Goal: Transaction & Acquisition: Download file/media

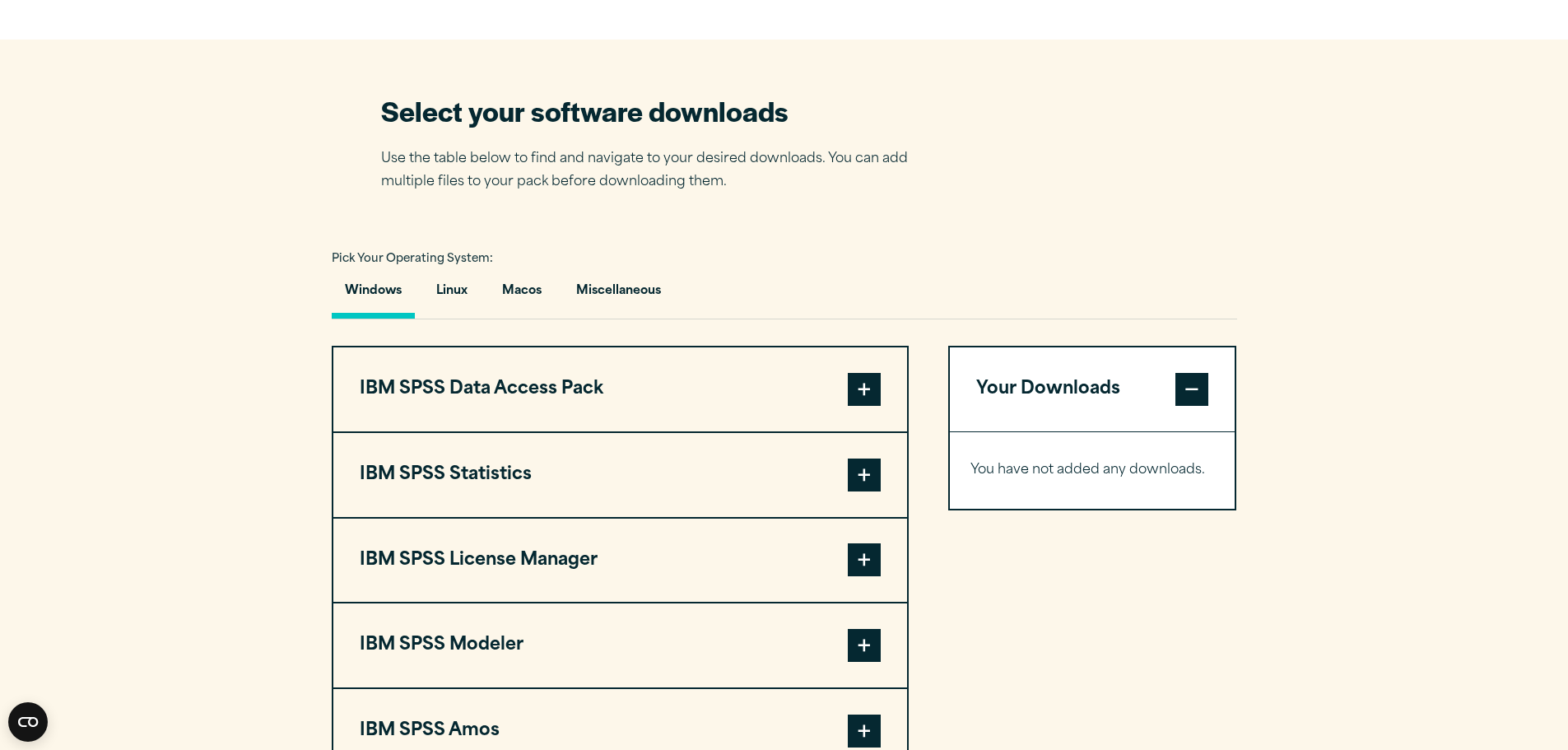
click at [862, 486] on span at bounding box center [864, 475] width 33 height 33
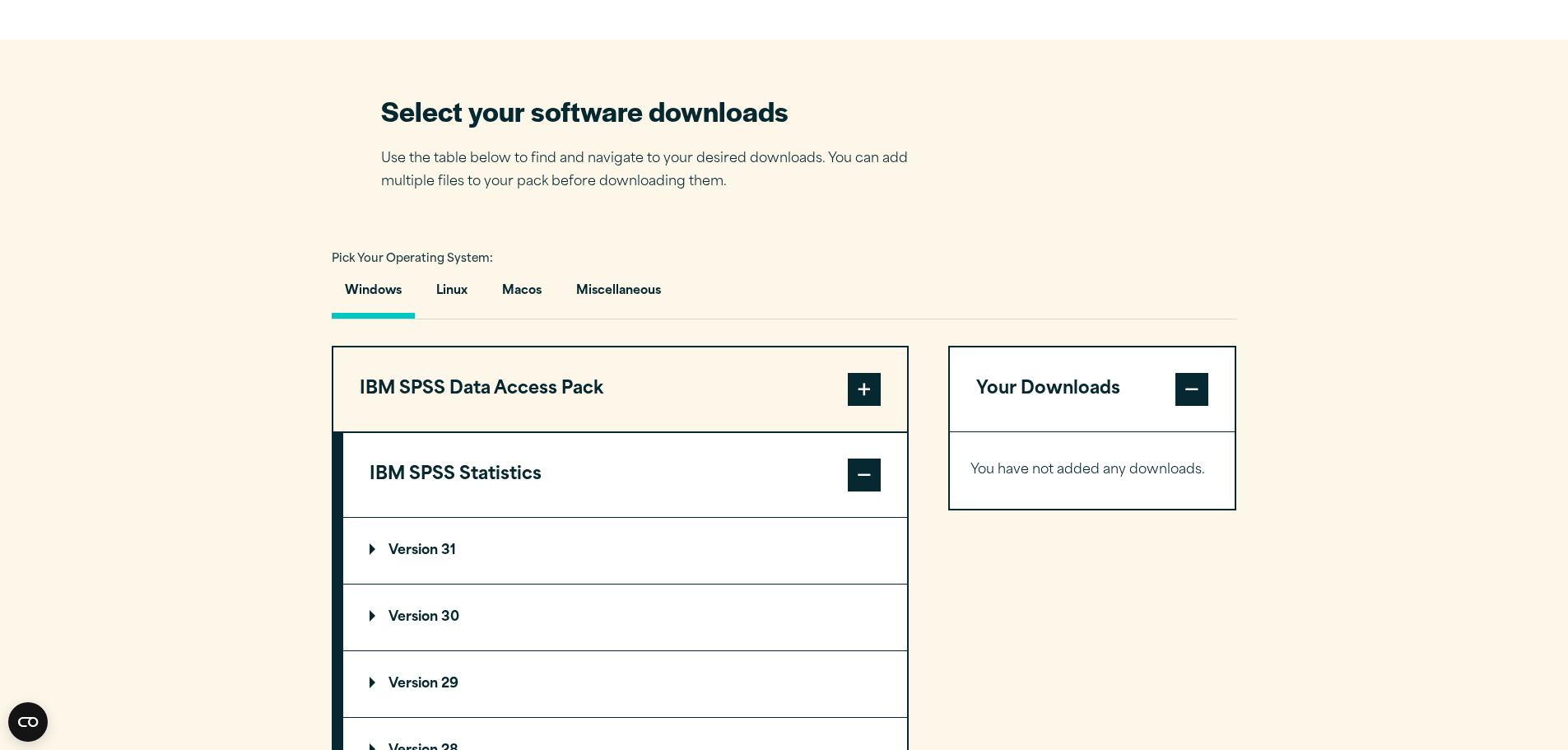
click at [433, 618] on p "Version 30" at bounding box center [414, 616] width 89 height 13
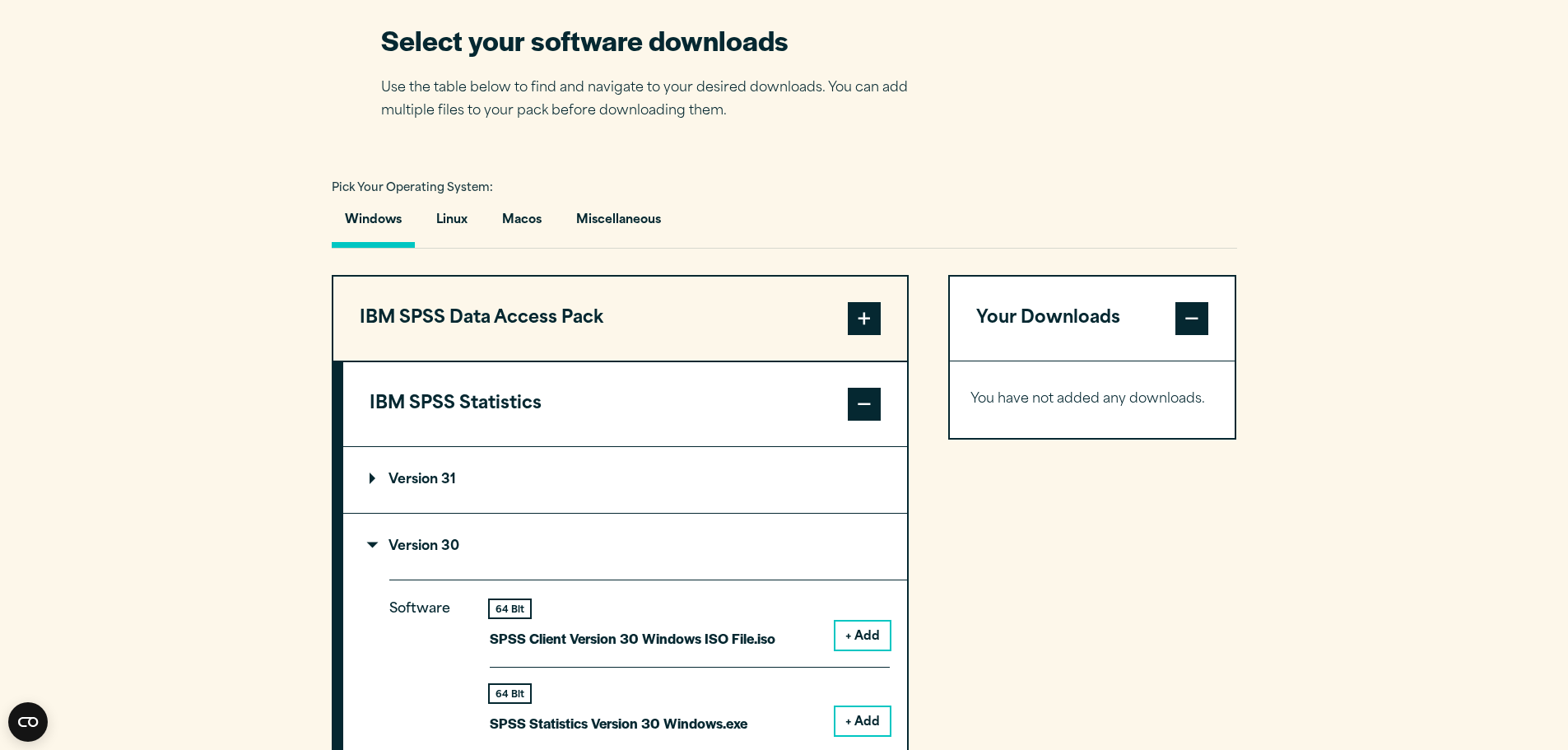
scroll to position [1152, 0]
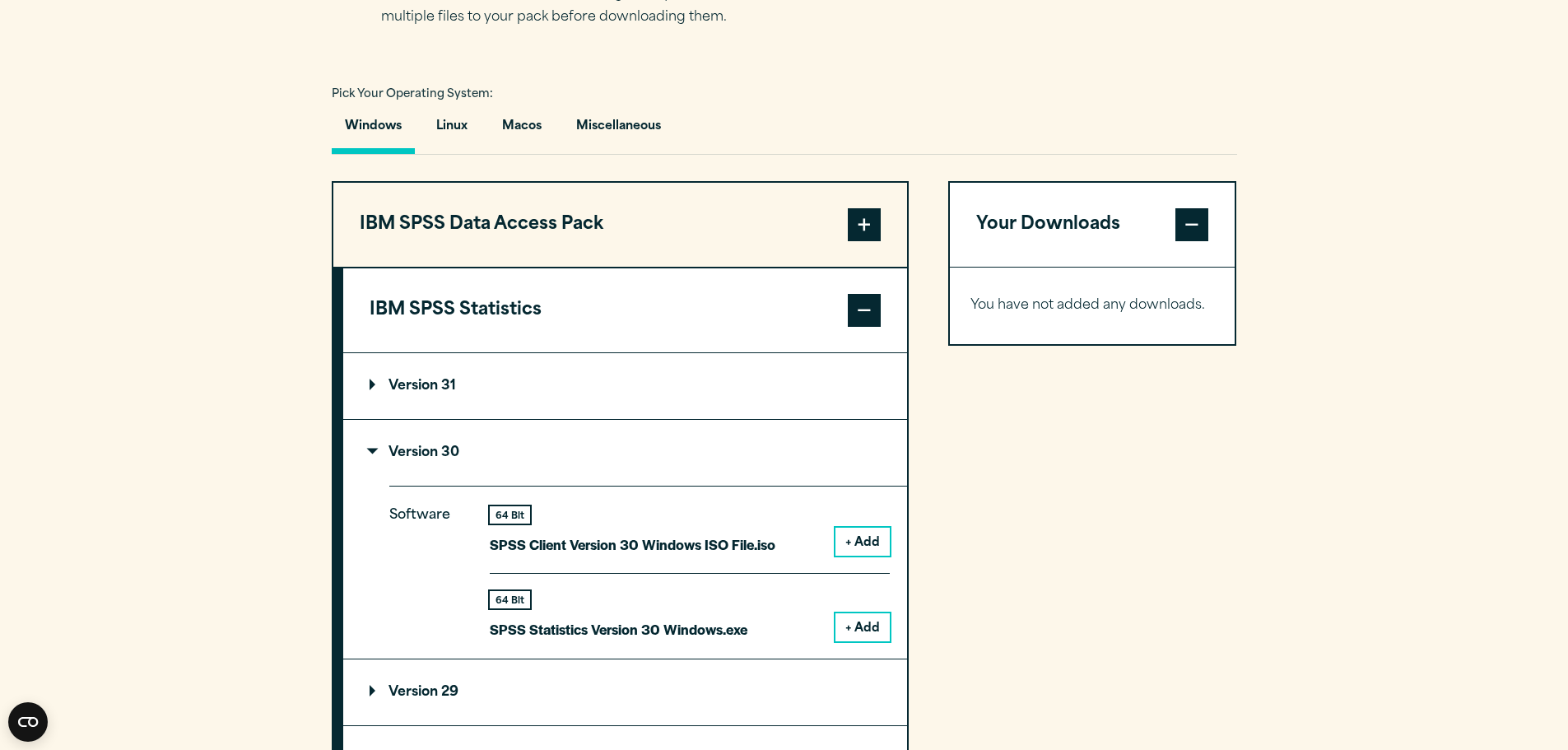
click at [862, 624] on button "+ Add" at bounding box center [862, 627] width 55 height 28
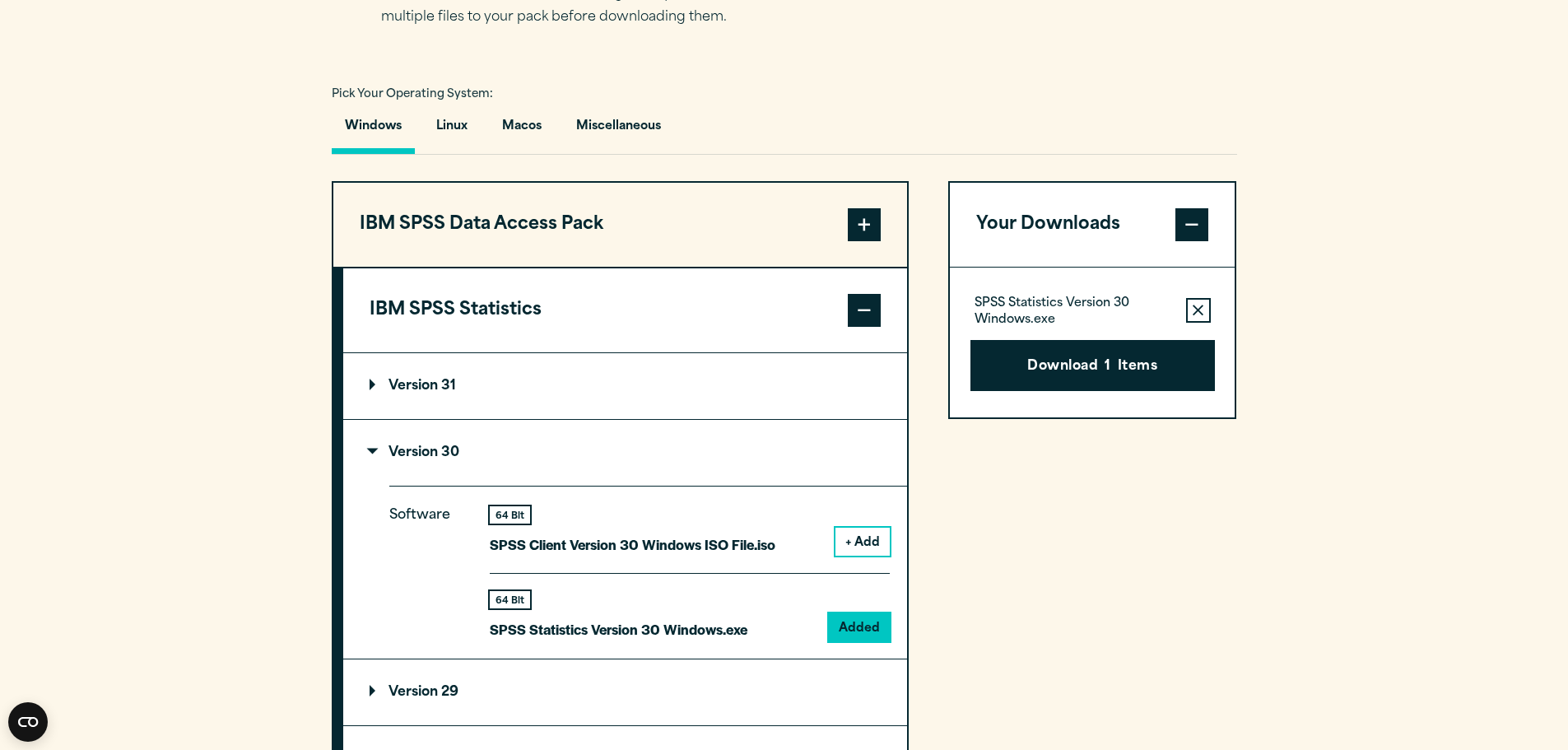
drag, startPoint x: 366, startPoint y: 444, endPoint x: 431, endPoint y: 383, distance: 89.1
click at [368, 444] on summary "Version 30" at bounding box center [624, 452] width 563 height 66
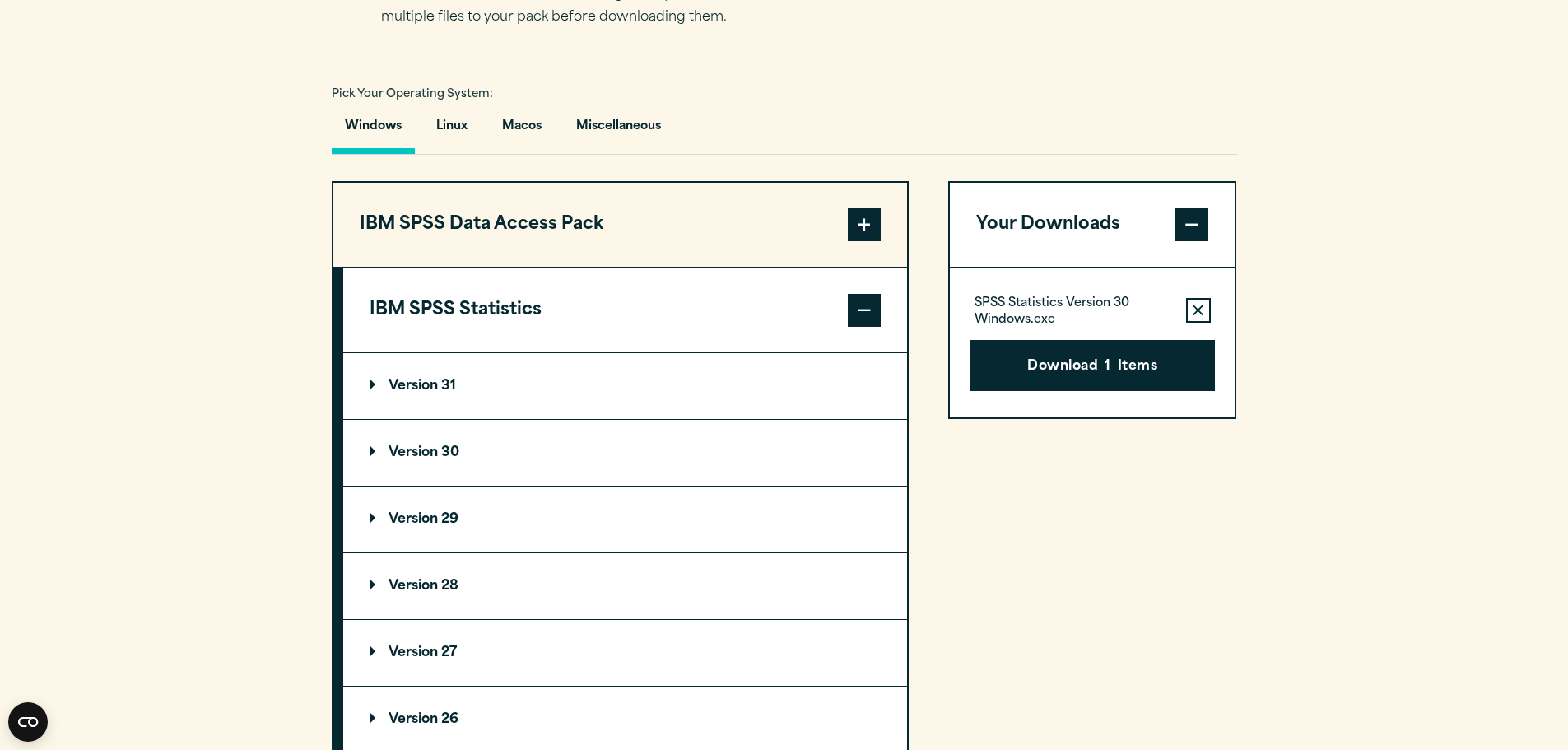
click at [871, 306] on span at bounding box center [864, 310] width 33 height 33
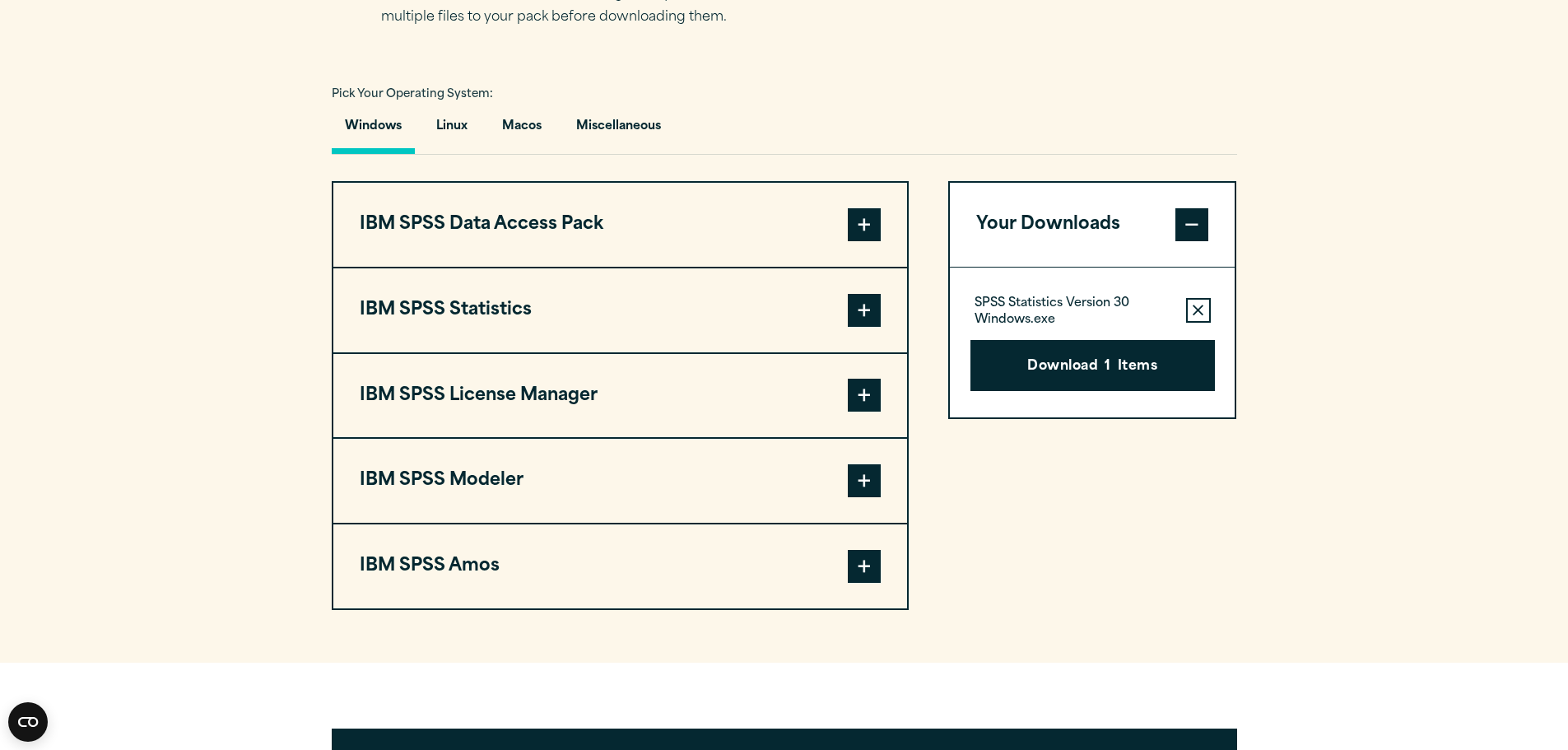
click at [864, 566] on span at bounding box center [864, 566] width 33 height 33
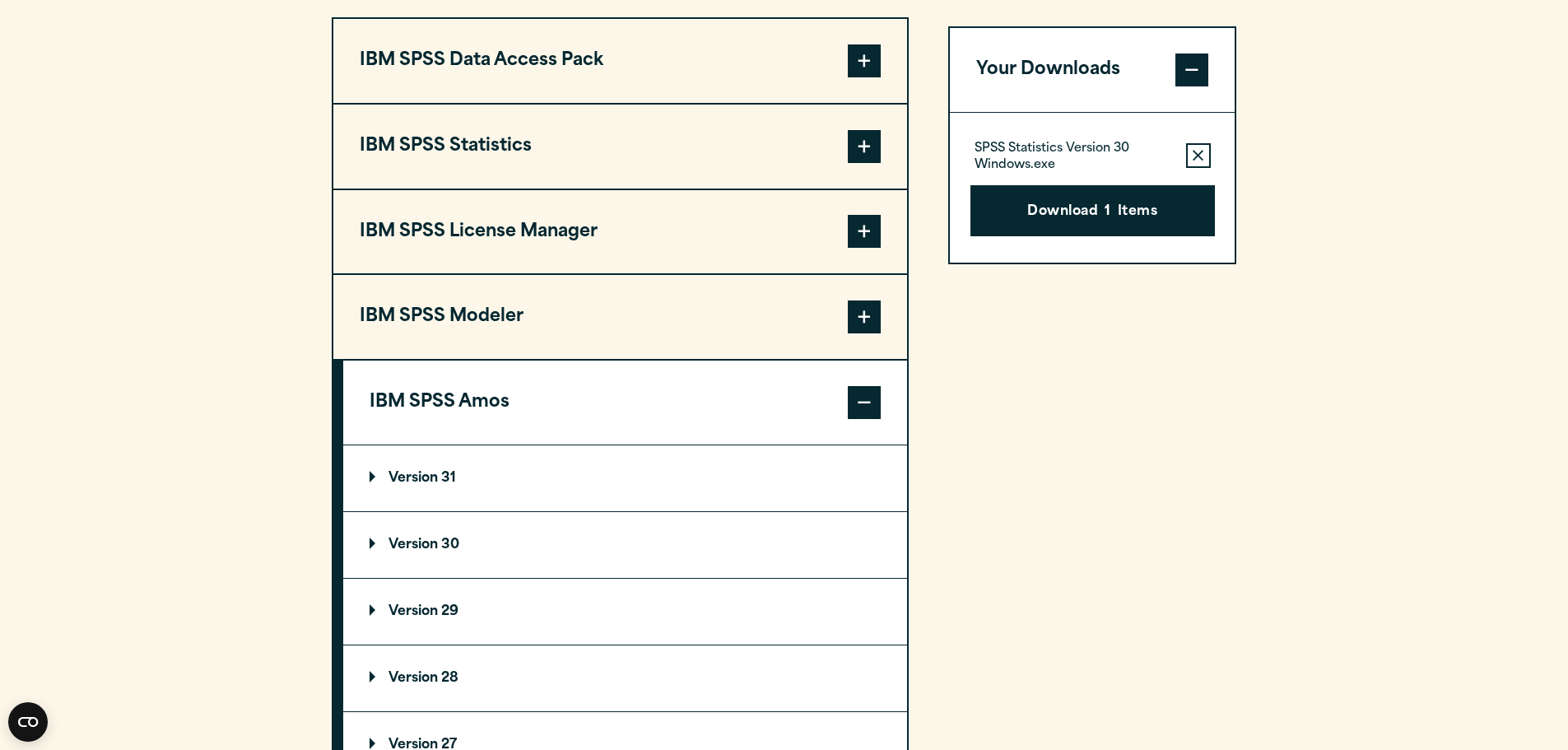
scroll to position [1317, 0]
click at [425, 525] on summary "Version 30" at bounding box center [624, 544] width 563 height 66
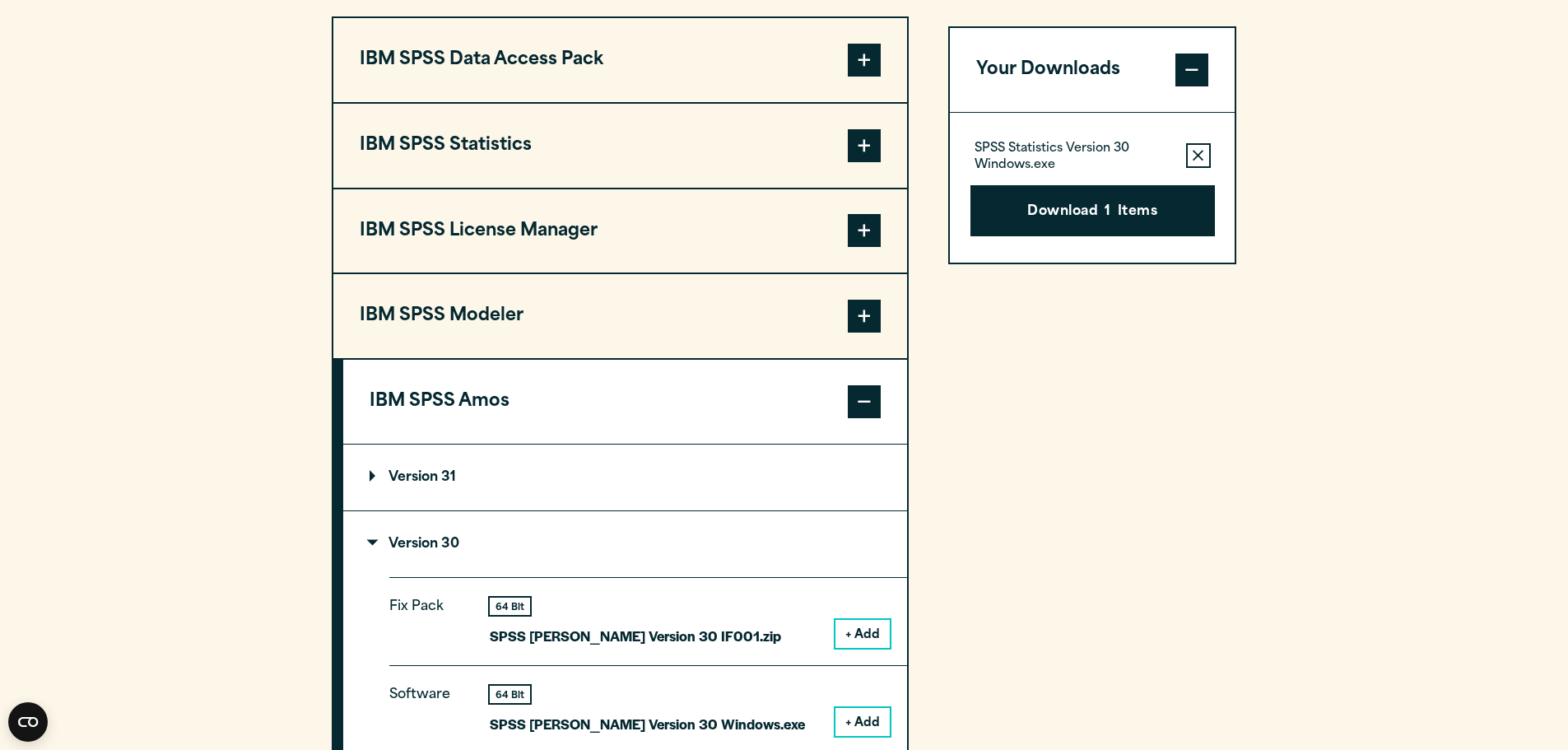
click at [866, 726] on button "+ Add" at bounding box center [862, 721] width 55 height 28
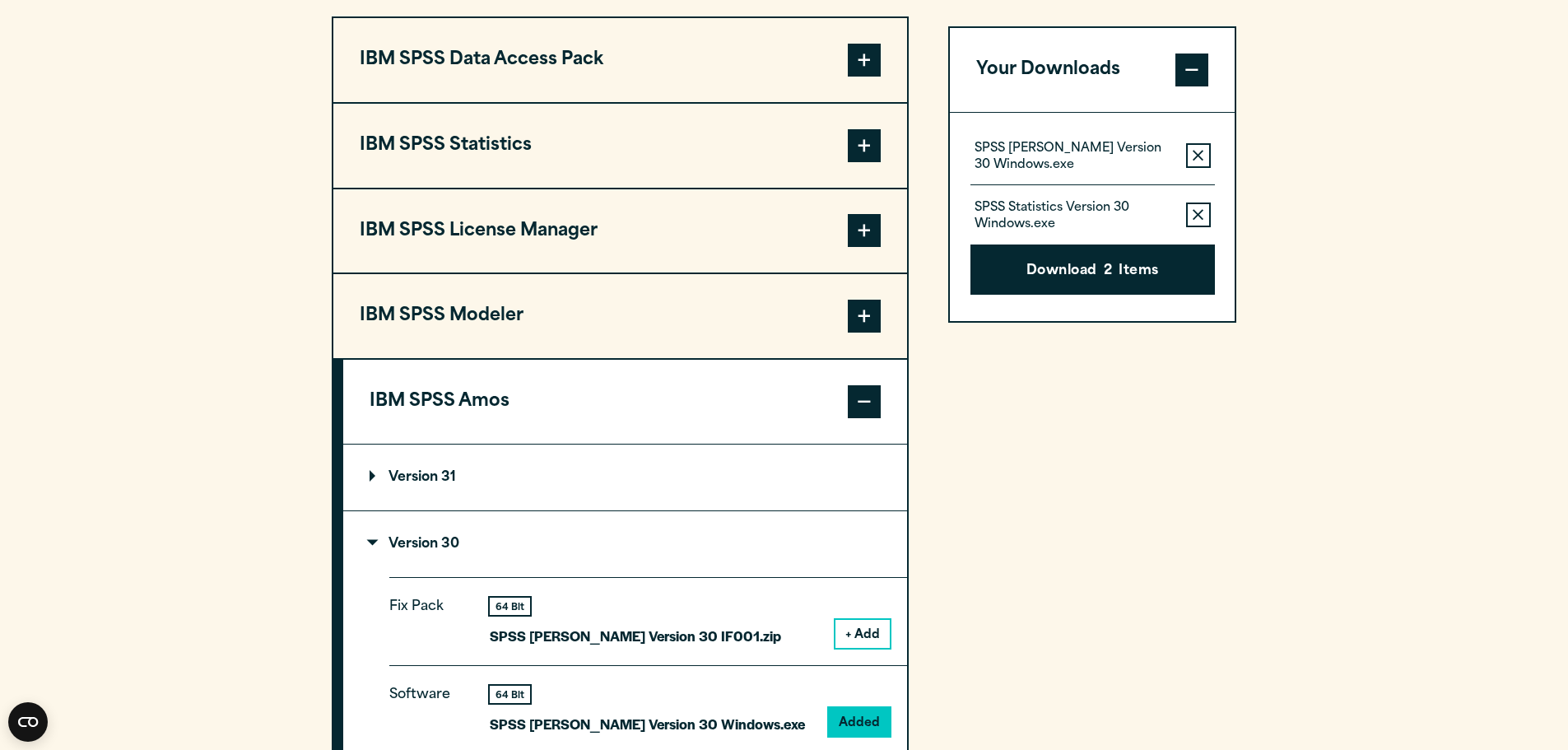
click at [374, 475] on p "Version 31" at bounding box center [413, 477] width 87 height 13
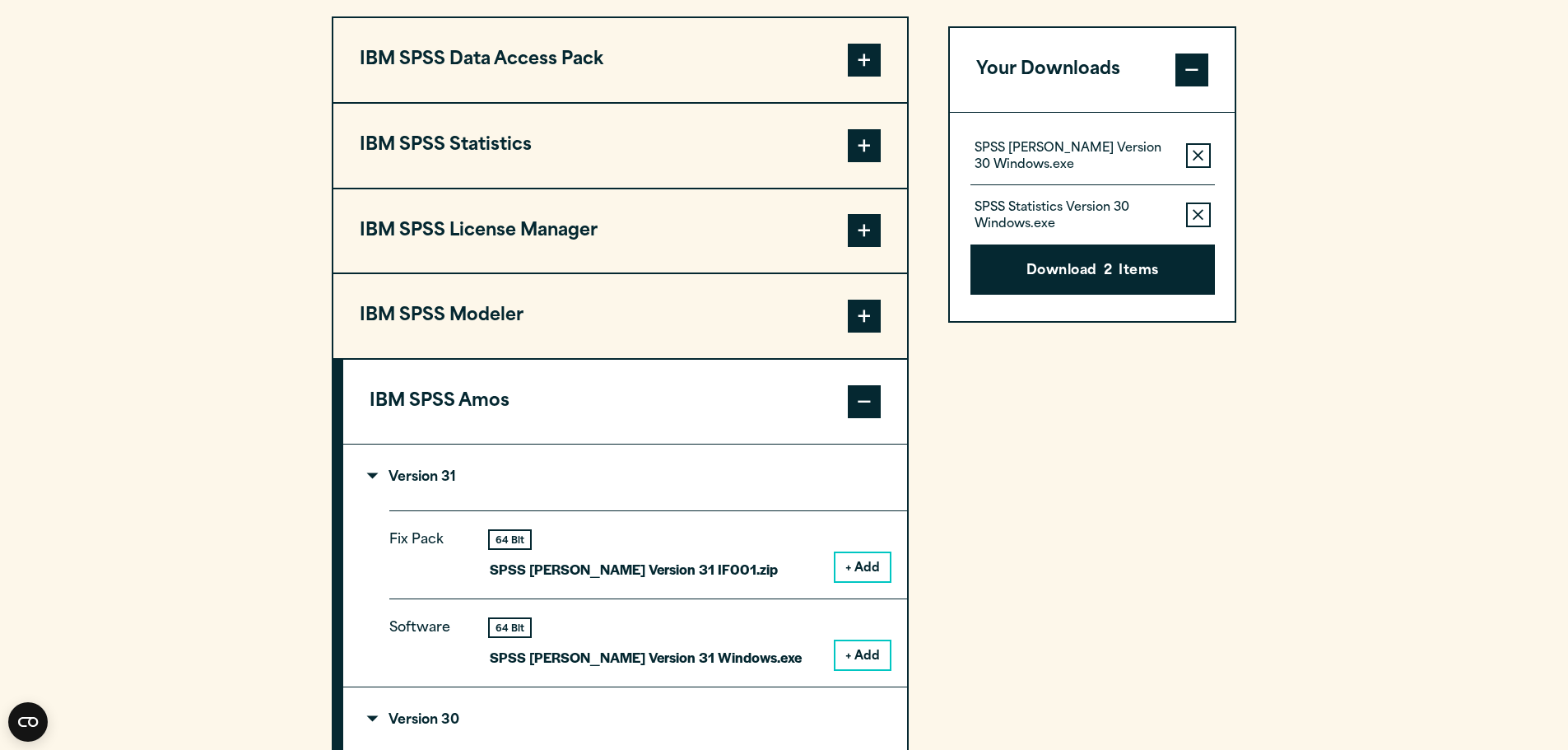
click at [872, 657] on button "+ Add" at bounding box center [862, 655] width 55 height 28
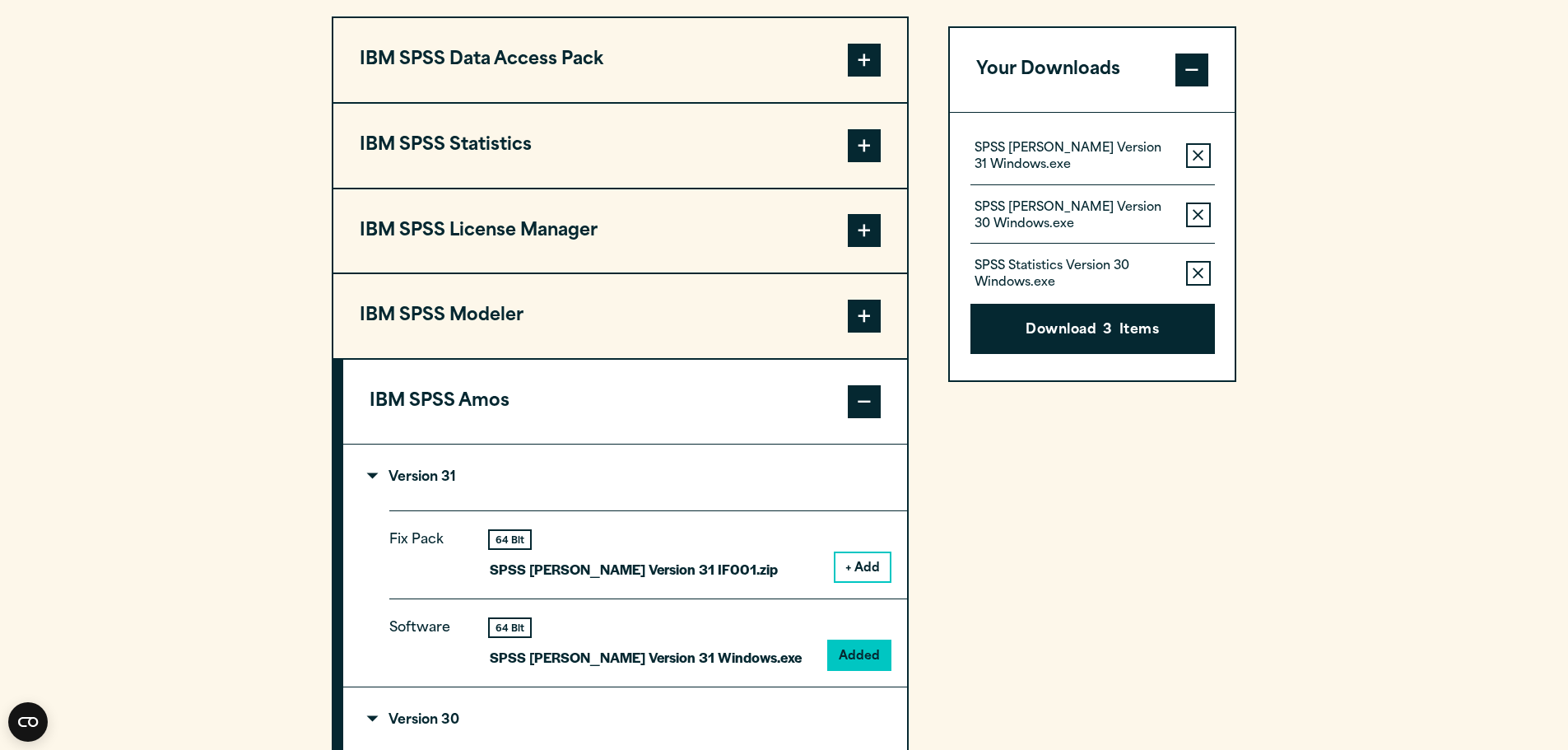
click at [870, 401] on span at bounding box center [864, 402] width 33 height 33
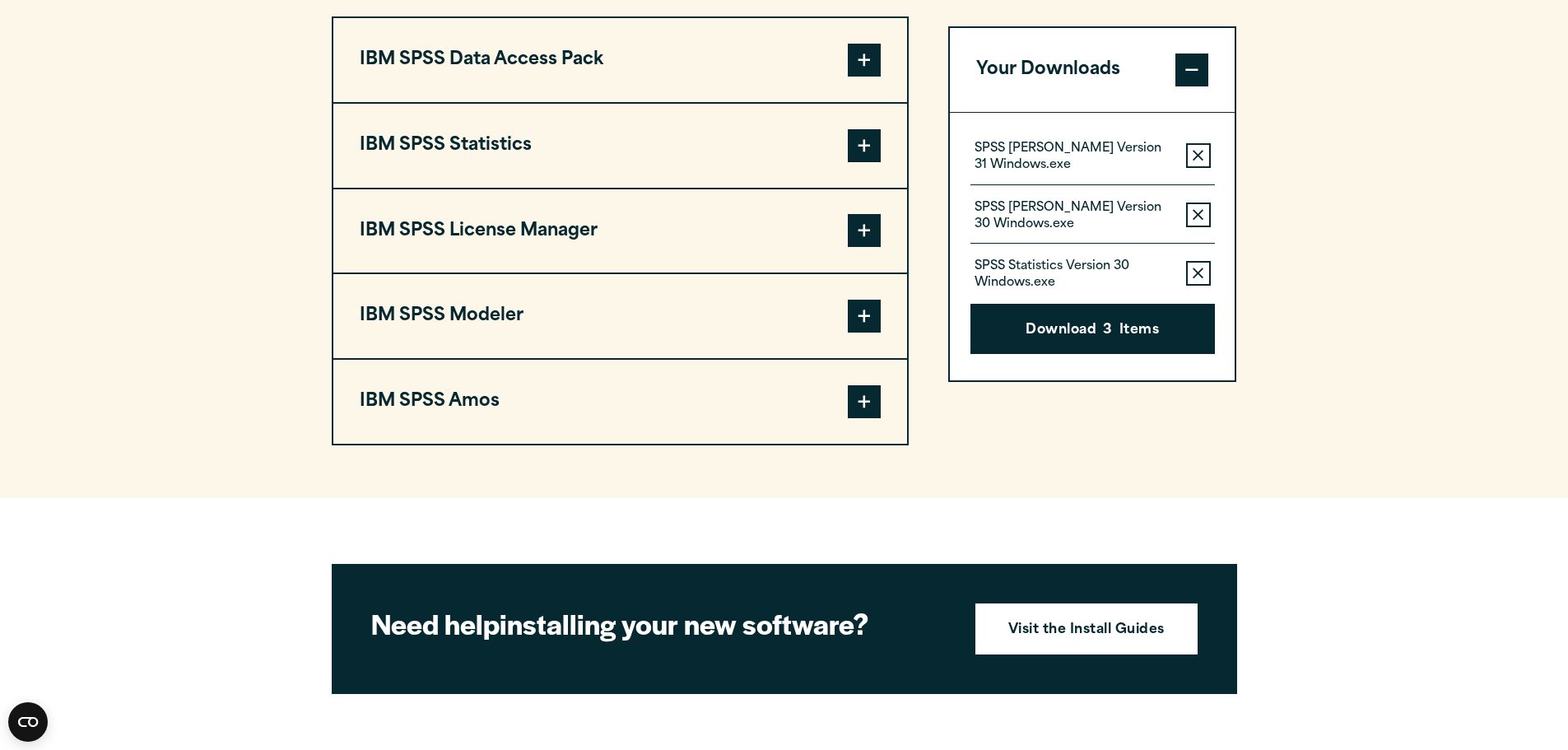
click at [871, 69] on span at bounding box center [864, 60] width 33 height 33
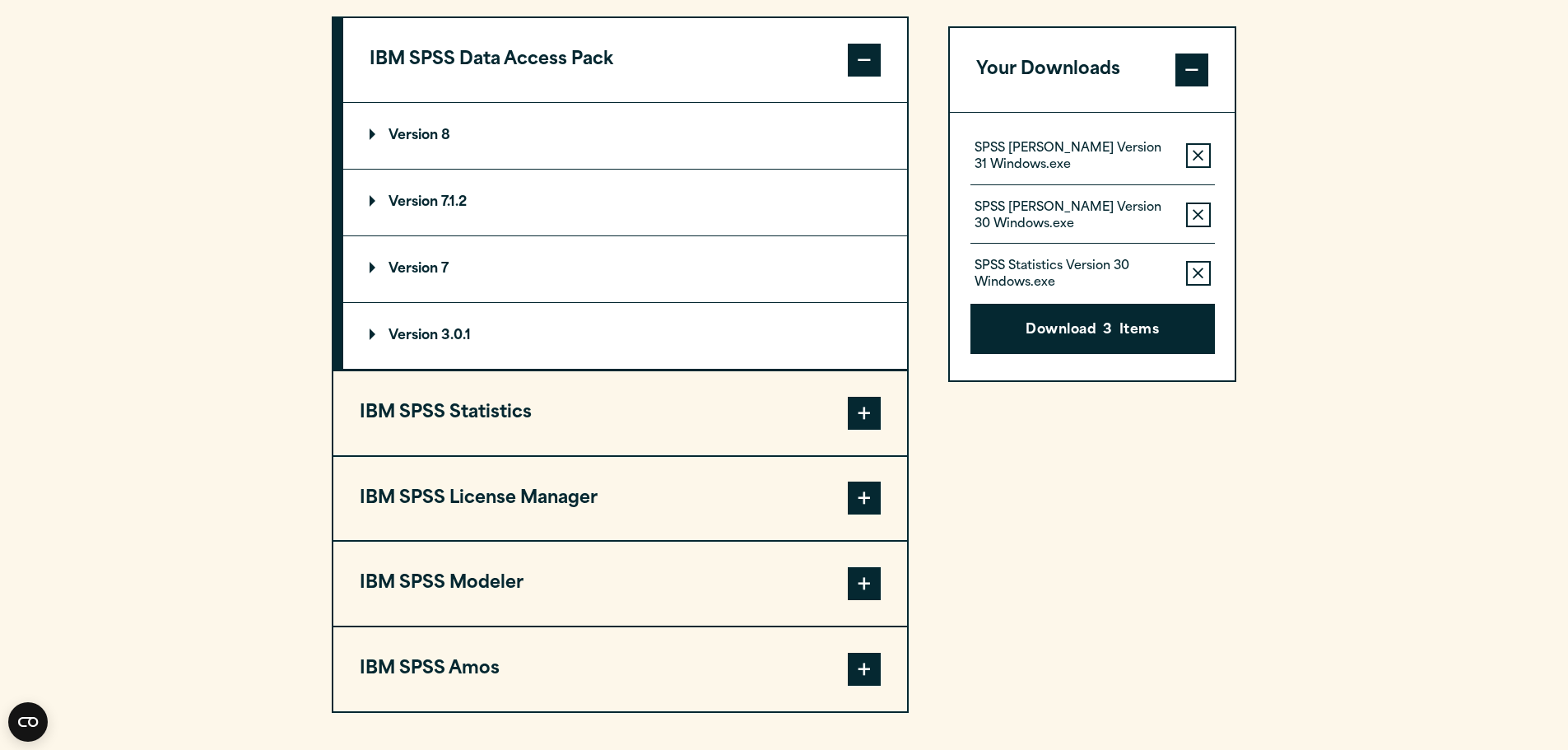
click at [866, 67] on span at bounding box center [864, 60] width 33 height 33
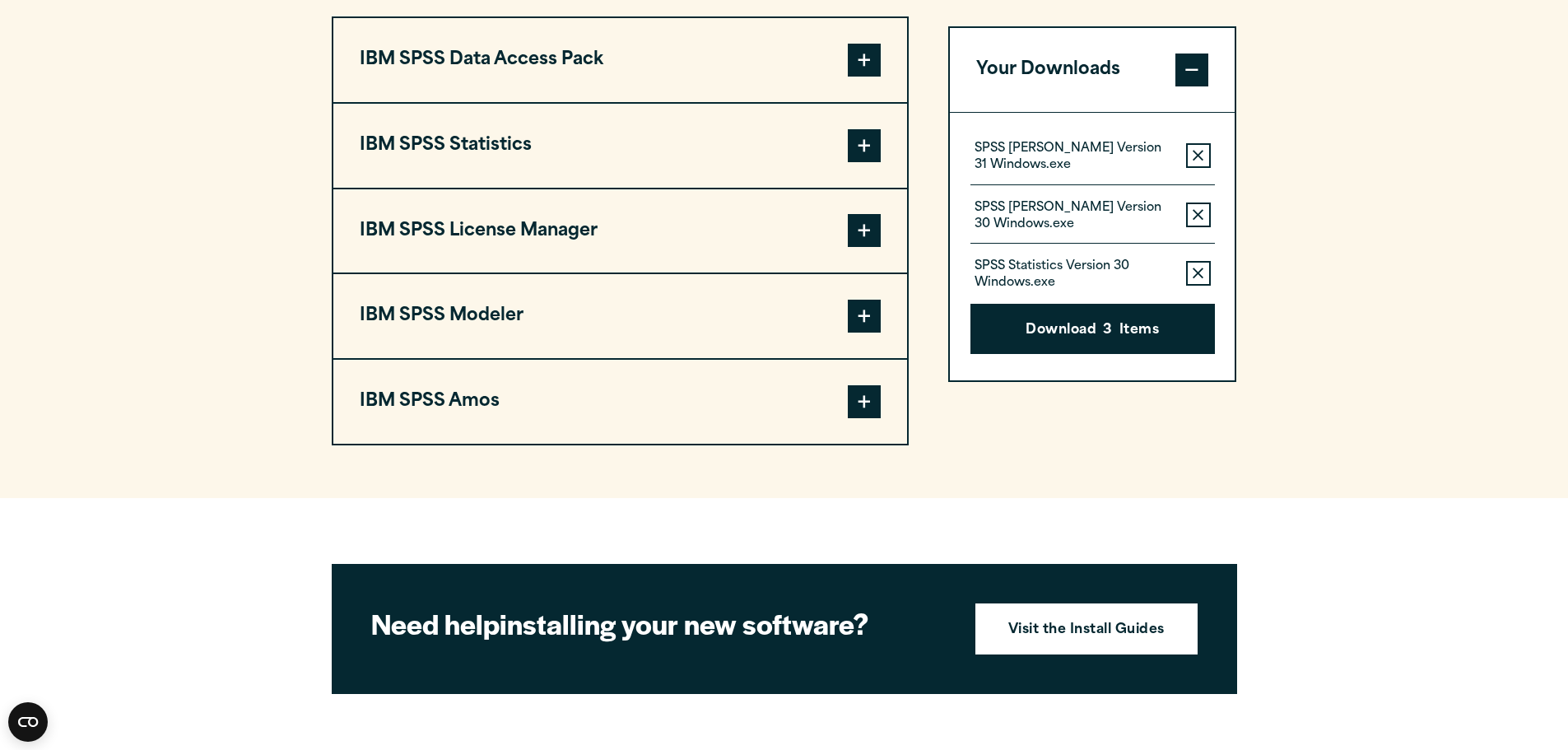
click at [863, 145] on span at bounding box center [864, 146] width 33 height 33
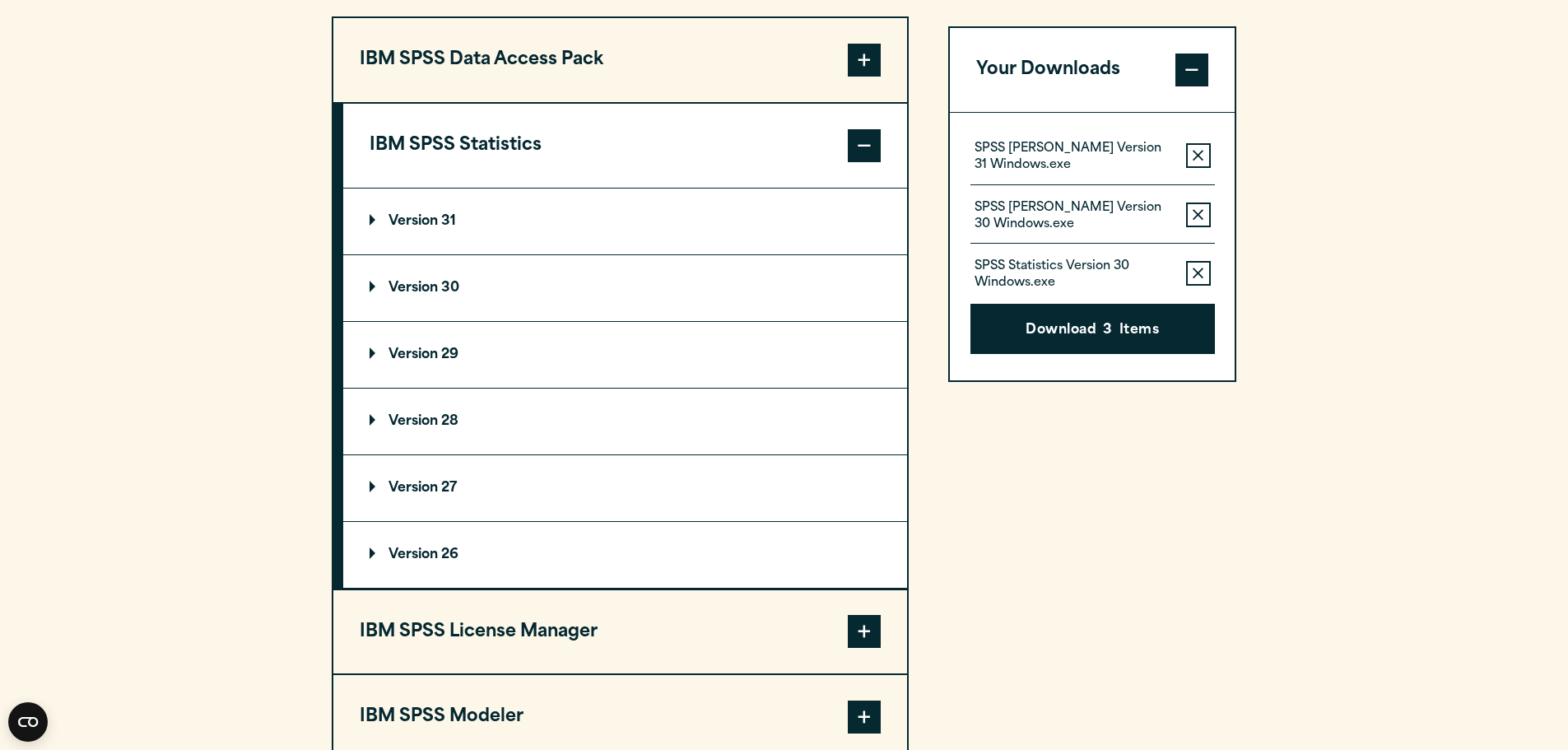
click at [410, 283] on p "Version 30" at bounding box center [414, 287] width 89 height 13
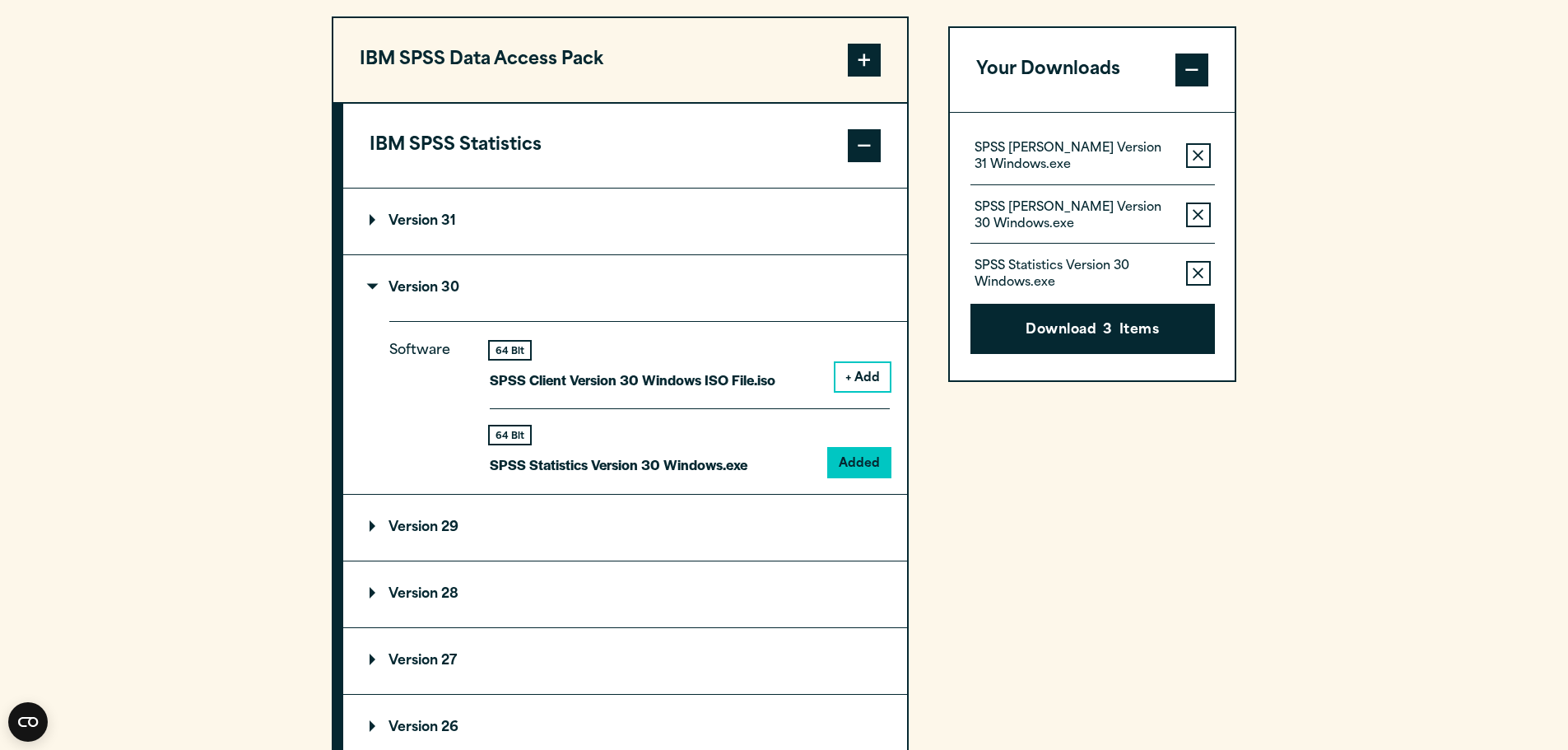
click at [877, 149] on span at bounding box center [864, 146] width 33 height 33
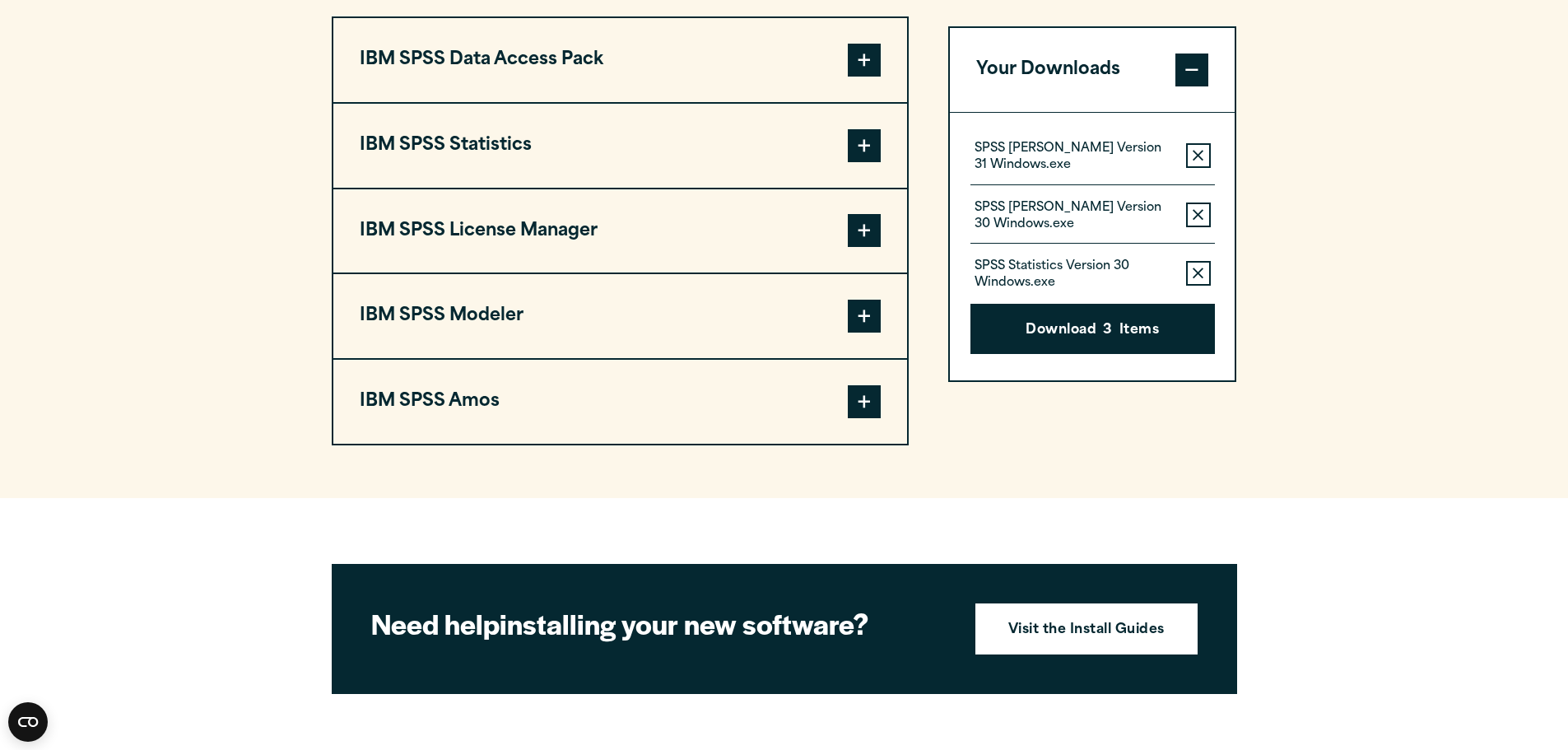
click at [865, 403] on span at bounding box center [864, 402] width 33 height 33
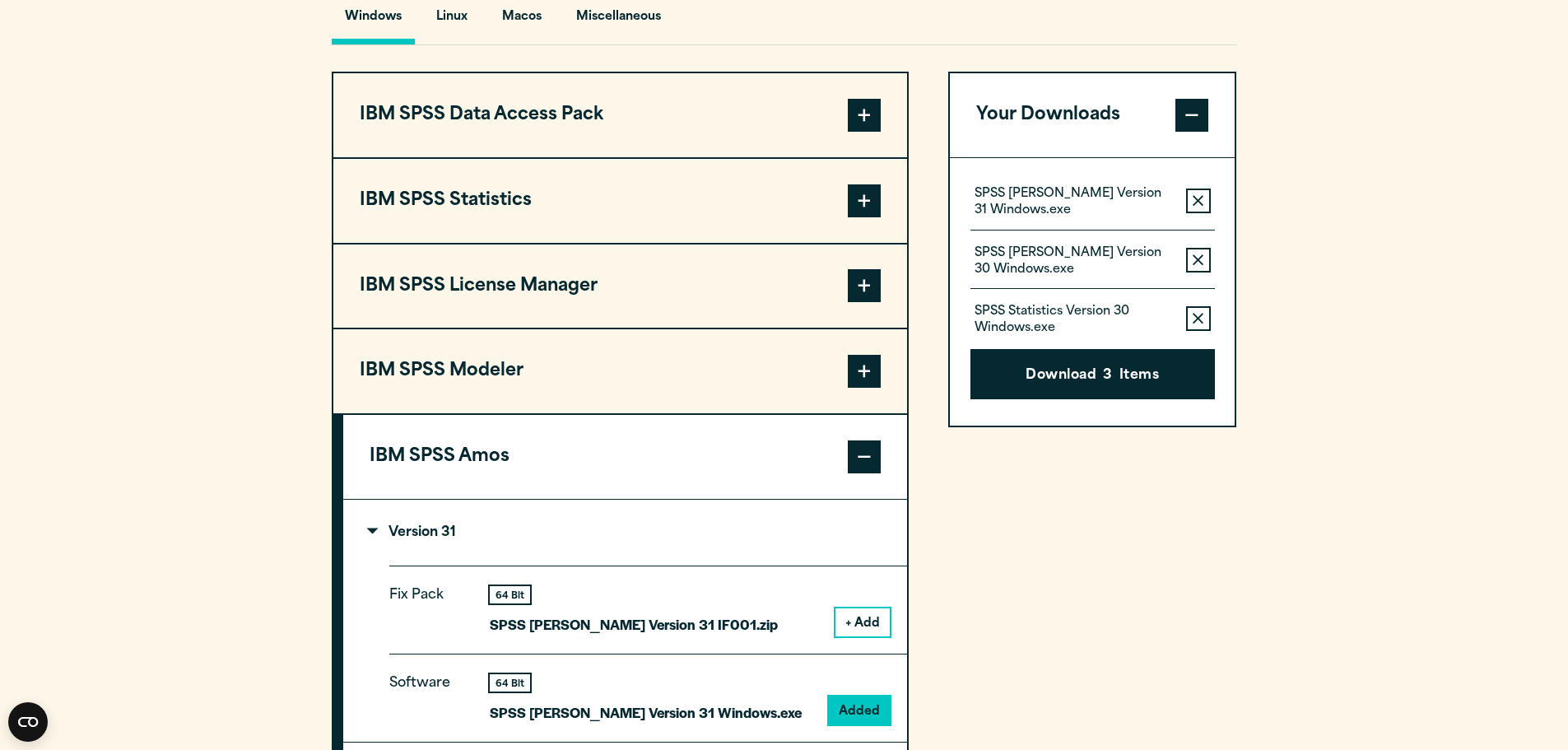
scroll to position [1234, 0]
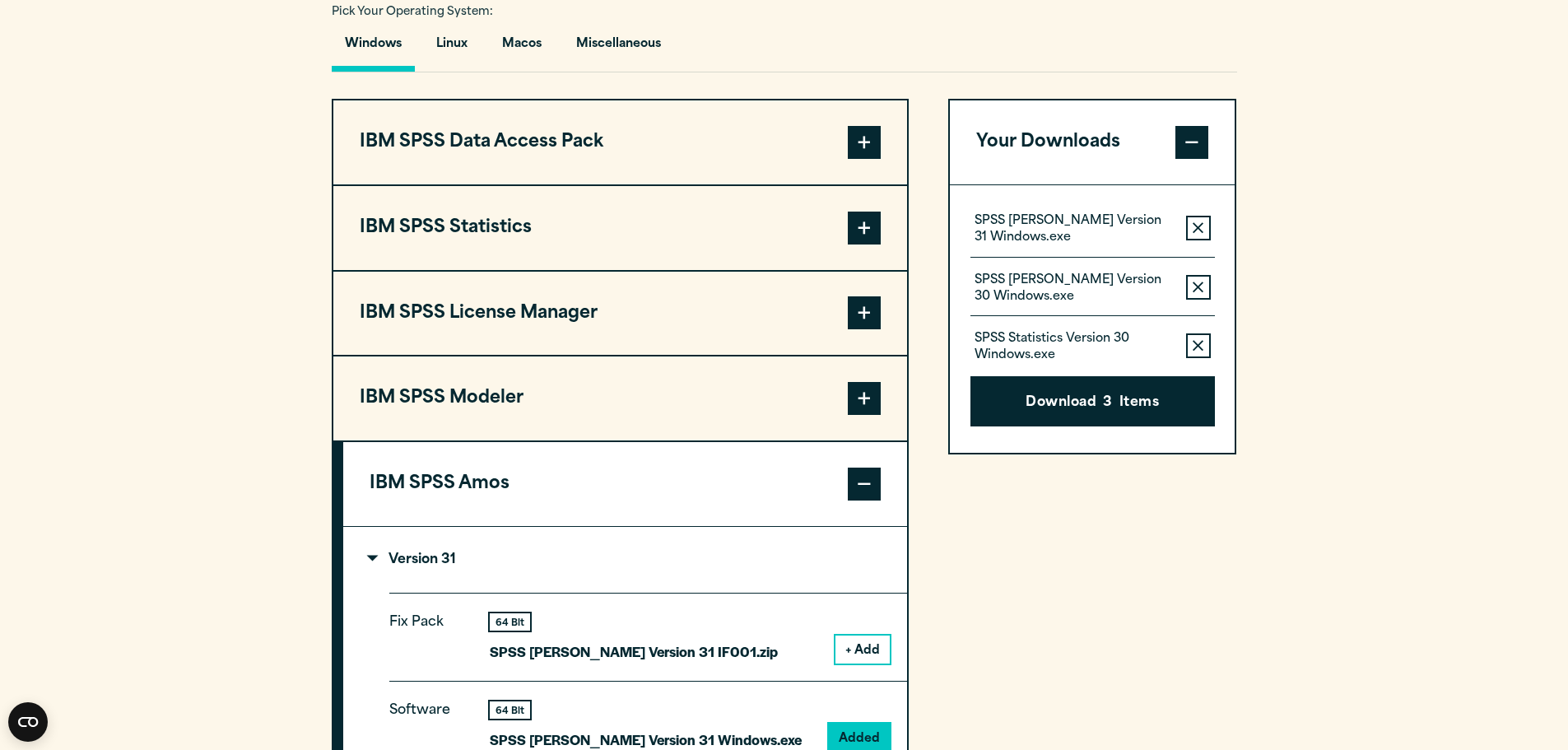
click at [874, 219] on span at bounding box center [864, 228] width 33 height 33
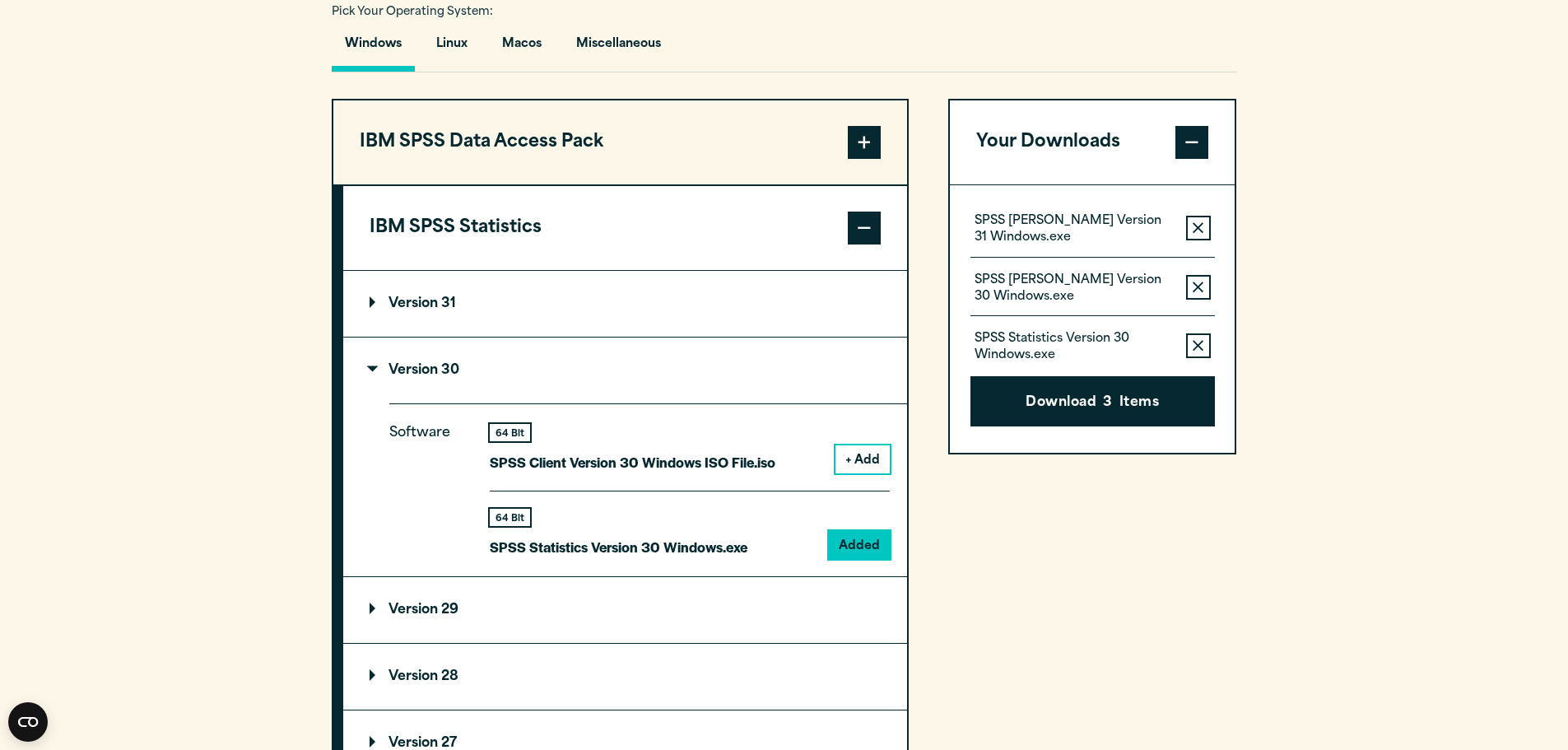
click at [376, 370] on p "Version 30" at bounding box center [414, 370] width 89 height 13
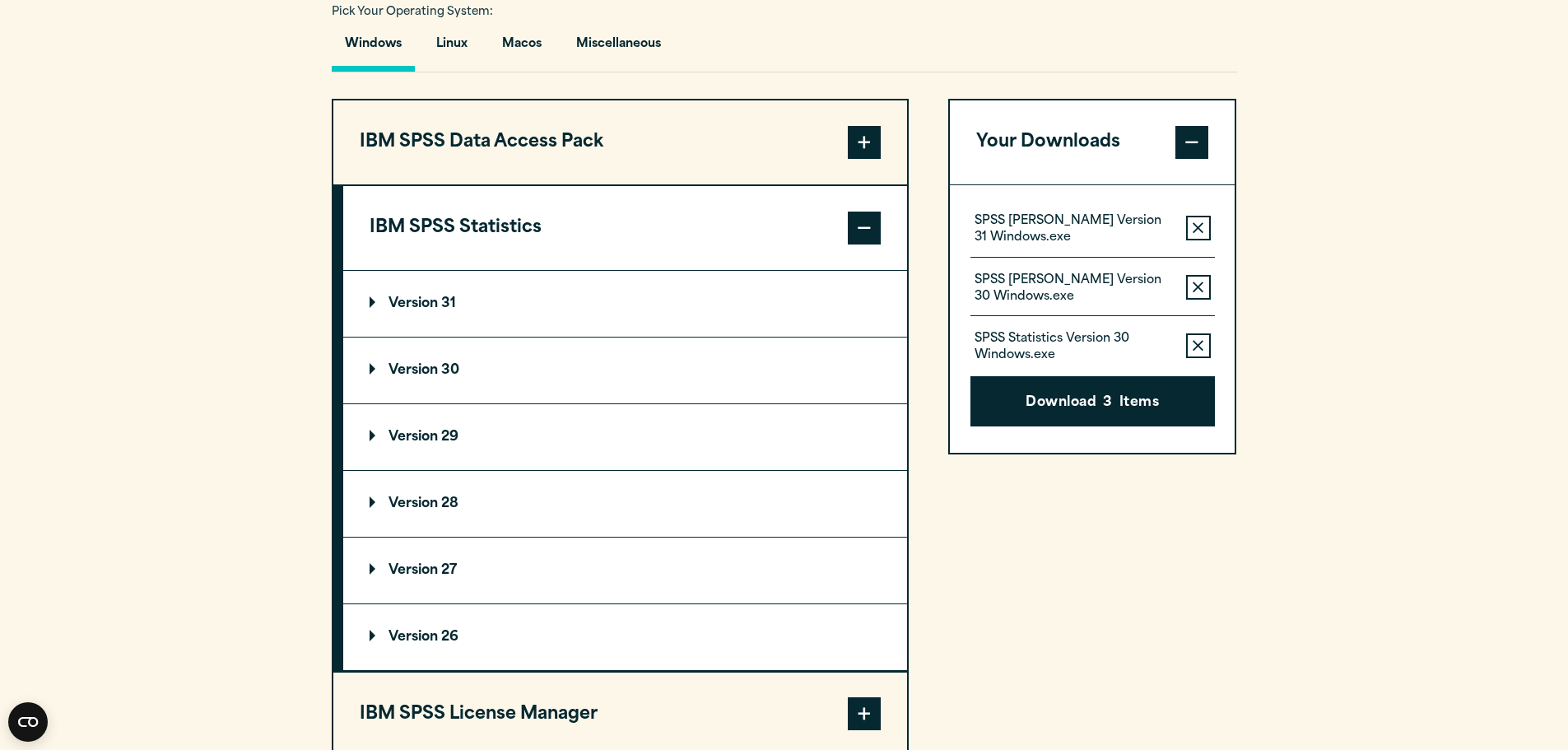
click at [372, 302] on p "Version 31" at bounding box center [413, 303] width 87 height 13
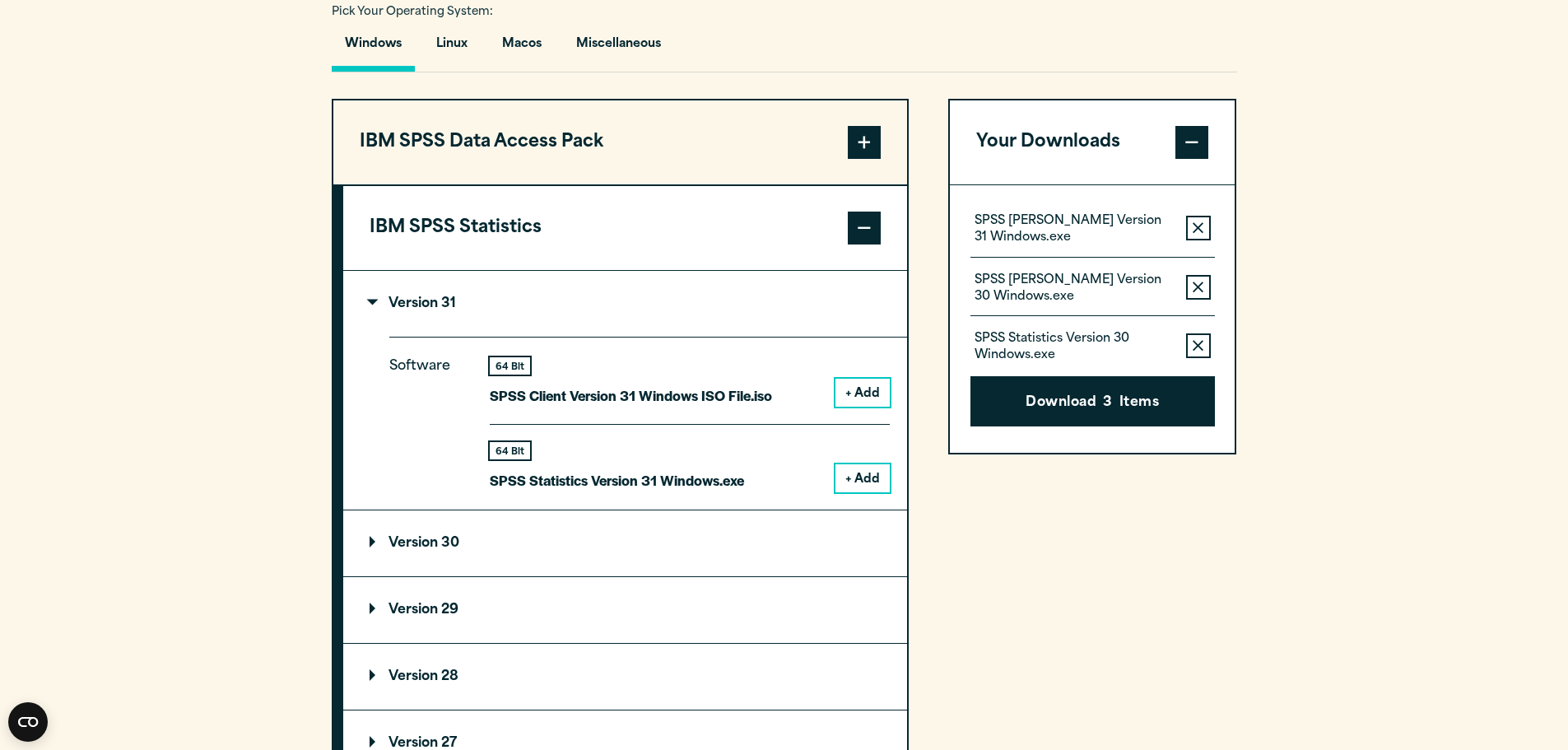
click at [863, 476] on button "+ Add" at bounding box center [862, 478] width 55 height 28
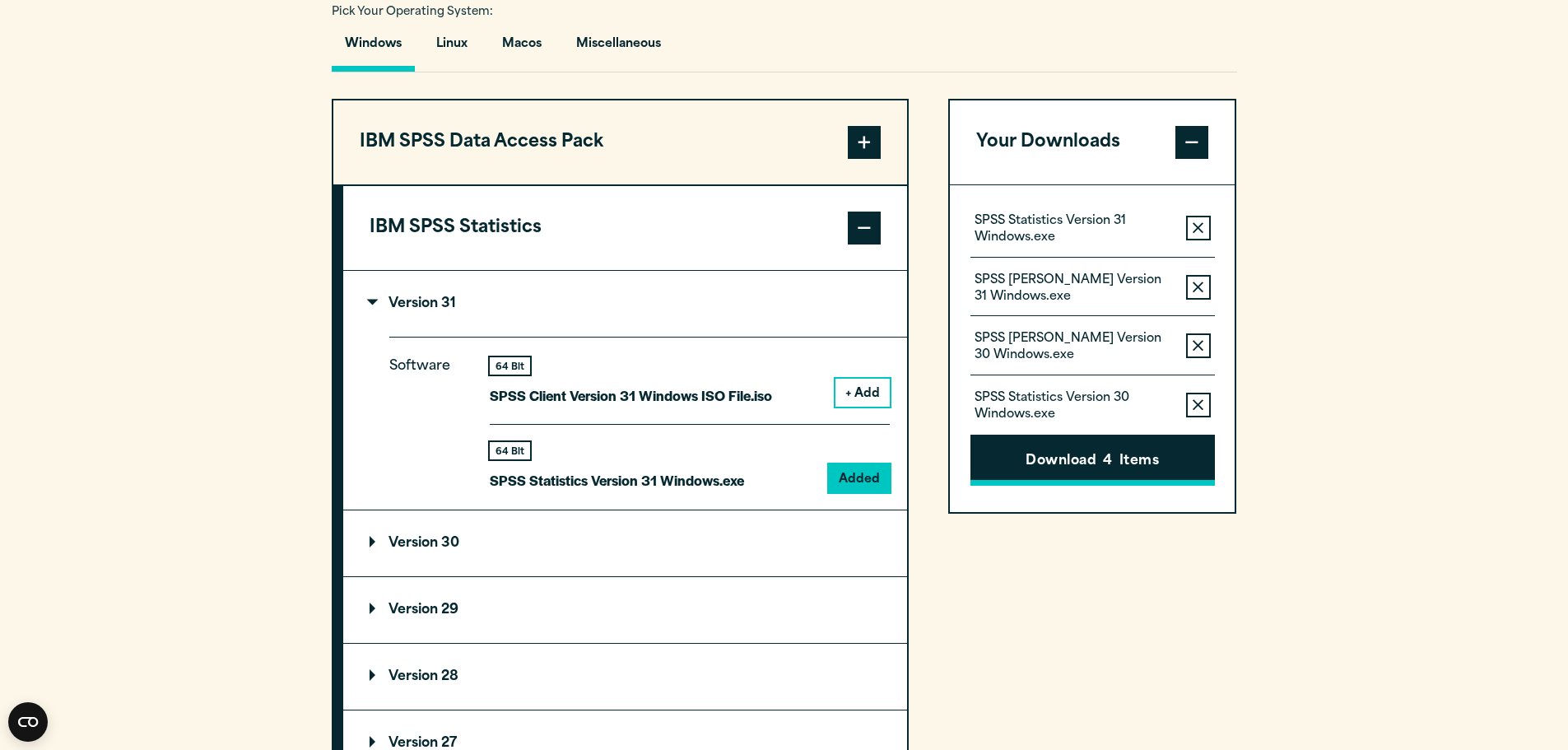
click at [1144, 466] on button "Download 4 Items" at bounding box center [1093, 459] width 245 height 51
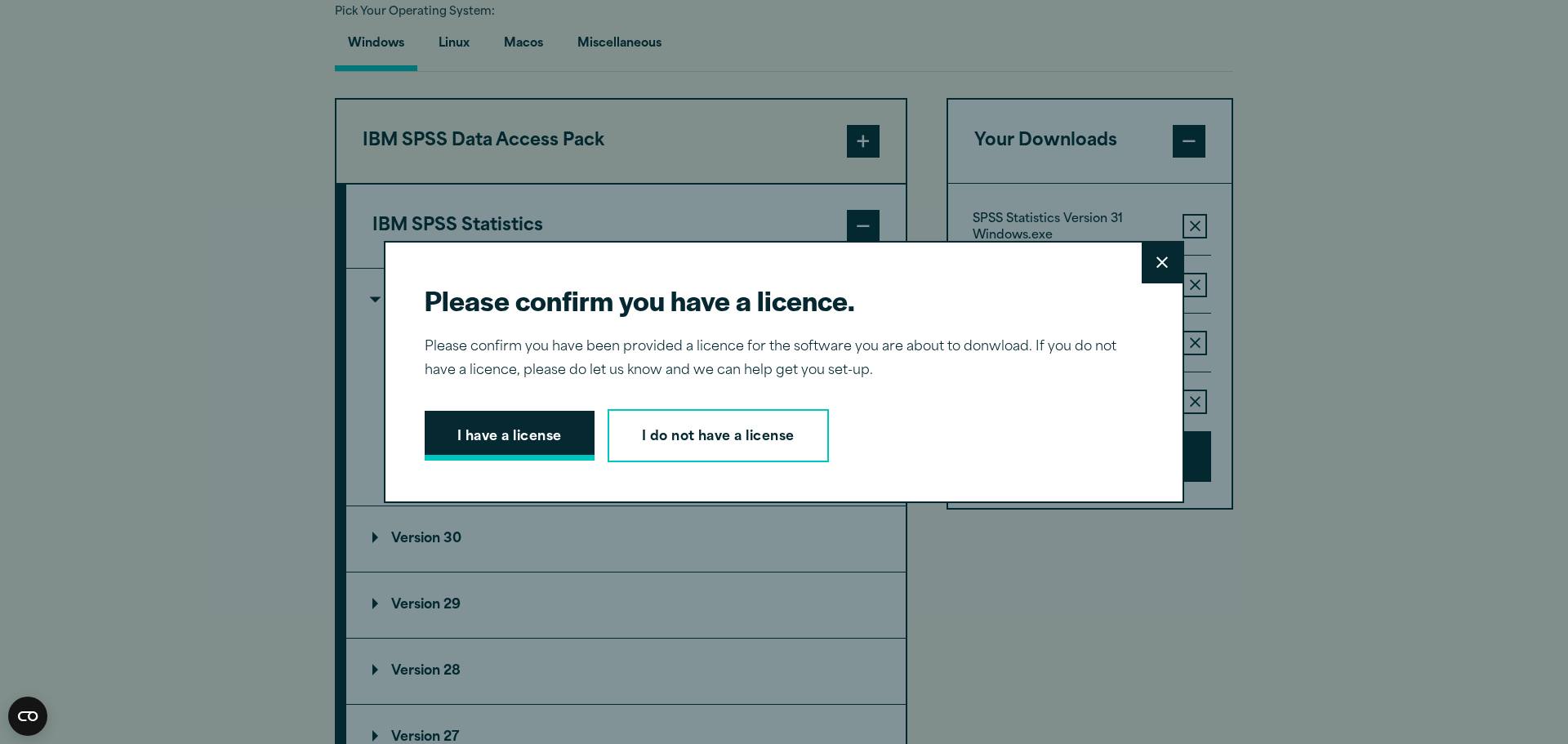
click at [492, 451] on button "I have a license" at bounding box center [509, 436] width 170 height 51
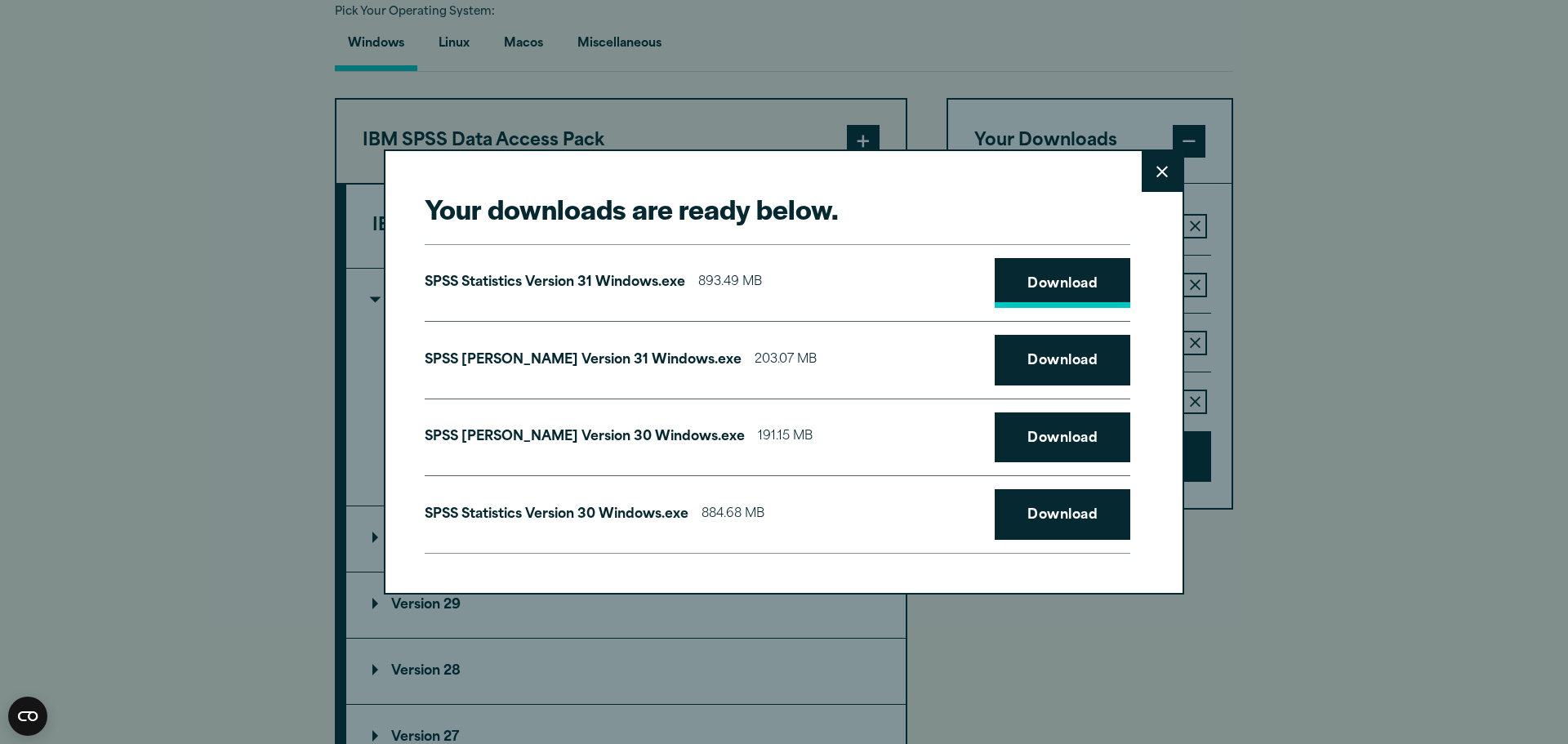
click at [1036, 288] on link "Download" at bounding box center [1062, 283] width 135 height 51
click at [1055, 361] on link "Download" at bounding box center [1062, 360] width 135 height 51
click at [1061, 437] on link "Download" at bounding box center [1062, 437] width 135 height 51
click at [1060, 514] on link "Download" at bounding box center [1062, 514] width 135 height 51
drag, startPoint x: 1154, startPoint y: 172, endPoint x: 1223, endPoint y: 140, distance: 76.1
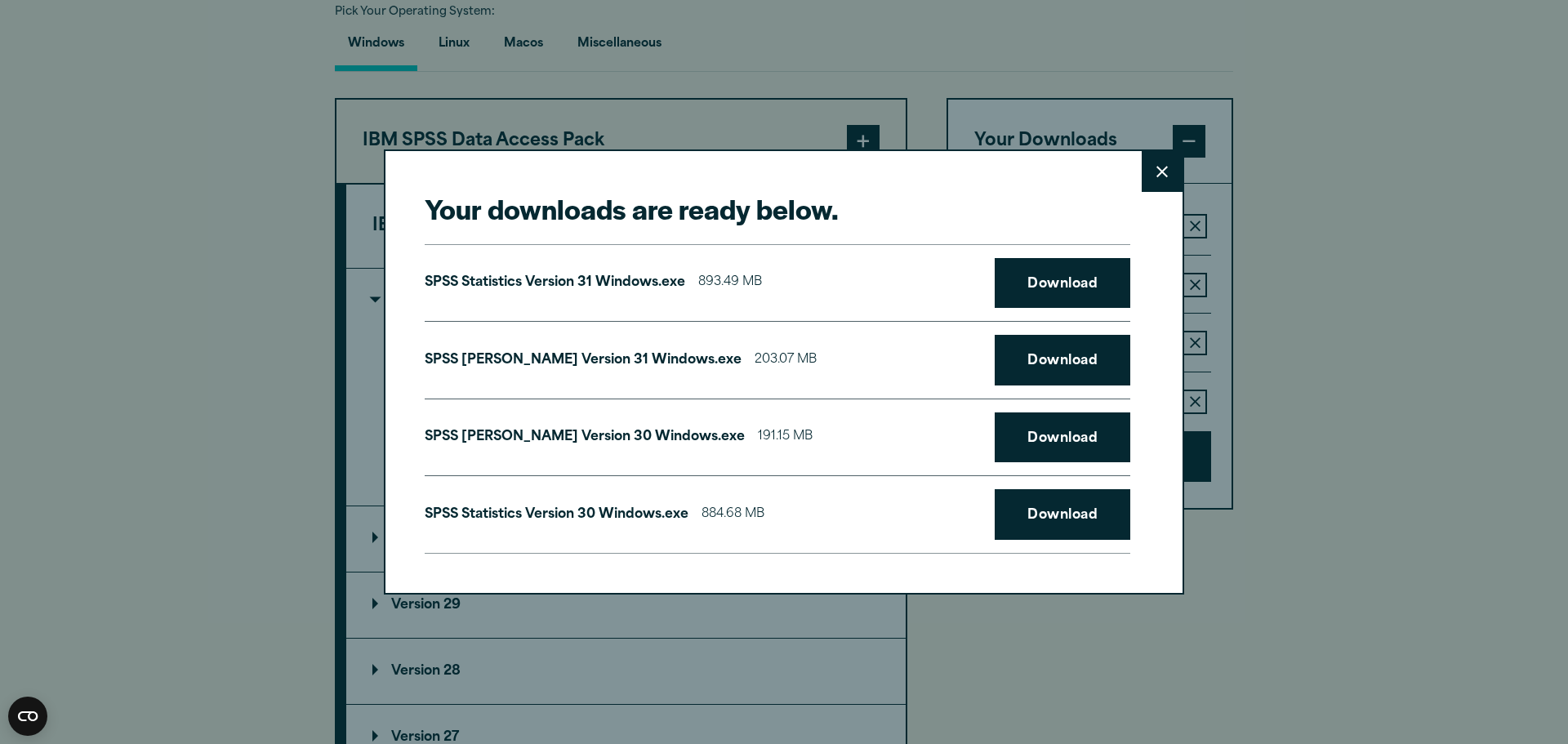
click at [1156, 172] on icon at bounding box center [1161, 170] width 11 height 11
